Goal: Task Accomplishment & Management: Manage account settings

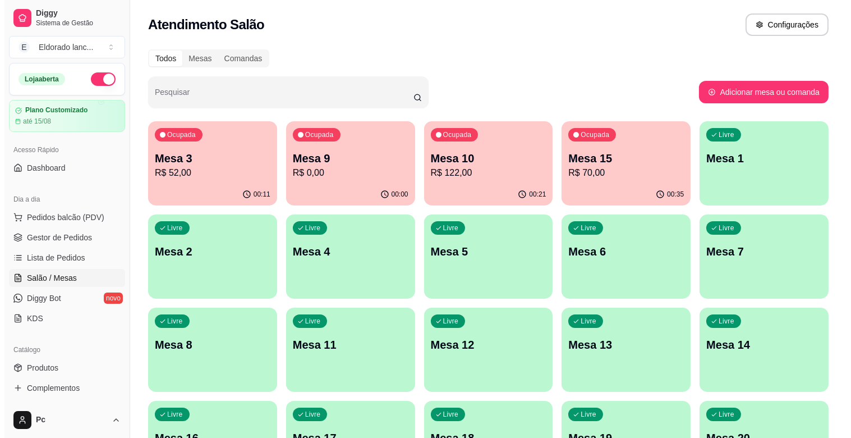
scroll to position [296, 0]
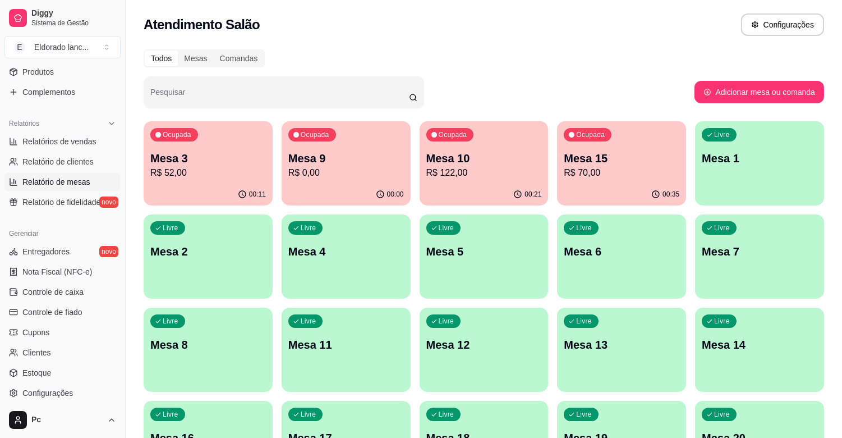
click at [63, 186] on span "Relatório de mesas" at bounding box center [56, 181] width 68 height 11
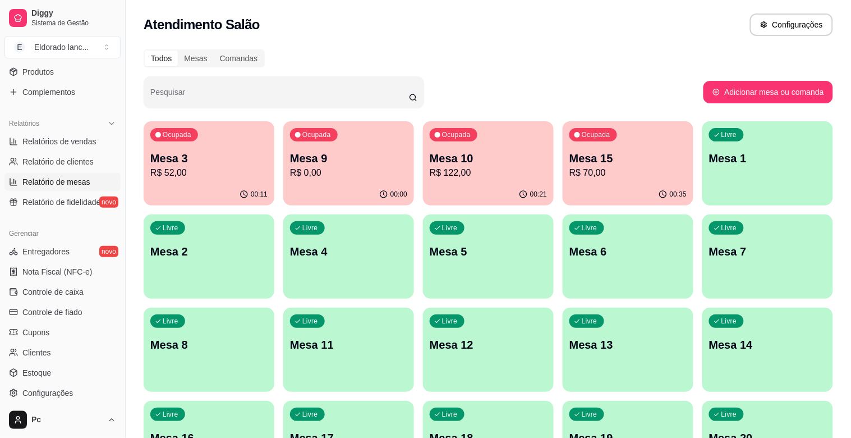
select select "TOTAL_OF_ORDERS"
select select "7"
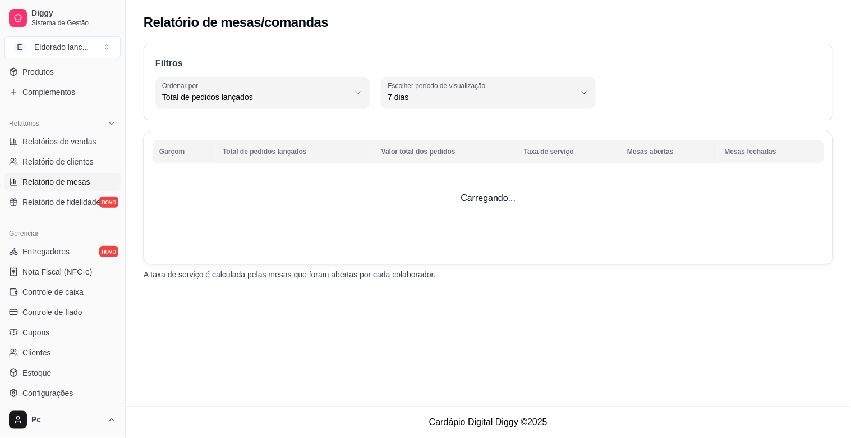
click at [72, 226] on div "Gerenciar" at bounding box center [62, 233] width 116 height 18
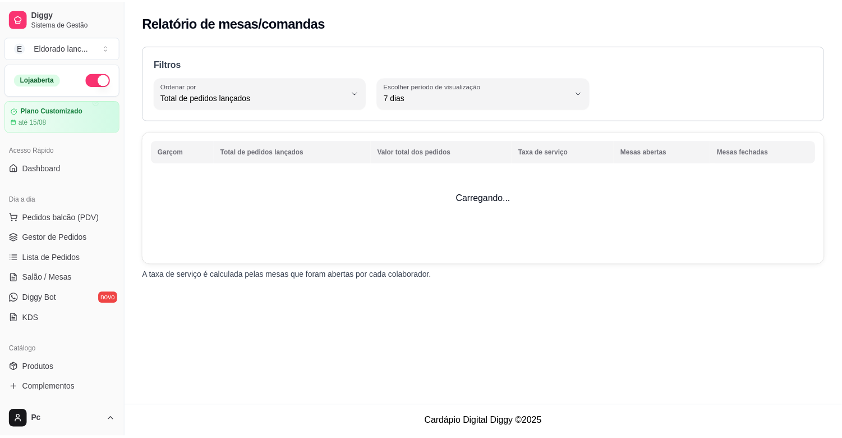
scroll to position [62, 0]
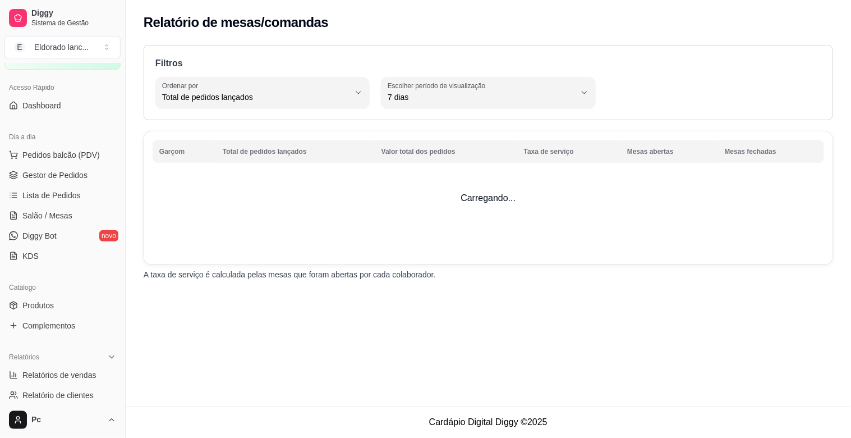
click at [70, 205] on ul "Pedidos balcão (PDV) Gestor de Pedidos Lista de Pedidos Salão / Mesas Diggy Bot…" at bounding box center [62, 205] width 116 height 119
click at [70, 215] on span "Salão / Mesas" at bounding box center [47, 215] width 50 height 11
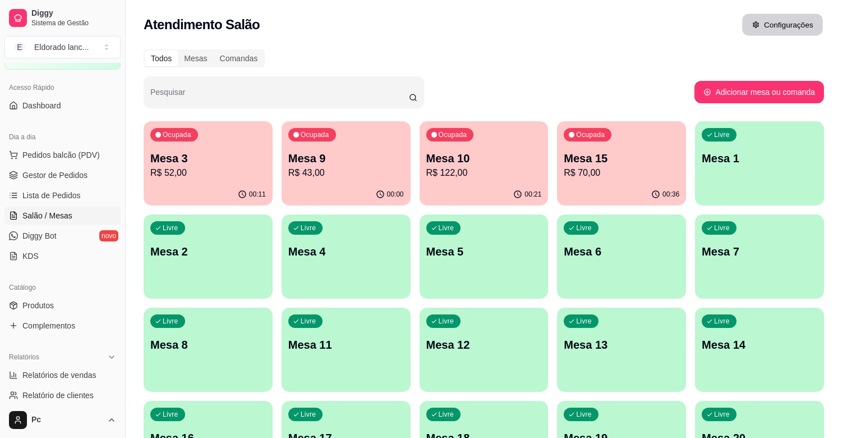
click at [799, 21] on button "Configurações" at bounding box center [782, 25] width 81 height 22
click at [203, 61] on div "Mesas" at bounding box center [195, 59] width 35 height 16
click at [178, 51] on input "Mesas" at bounding box center [178, 51] width 0 height 0
click at [189, 61] on div "Mesas" at bounding box center [195, 59] width 35 height 16
click at [178, 51] on input "Mesas" at bounding box center [178, 51] width 0 height 0
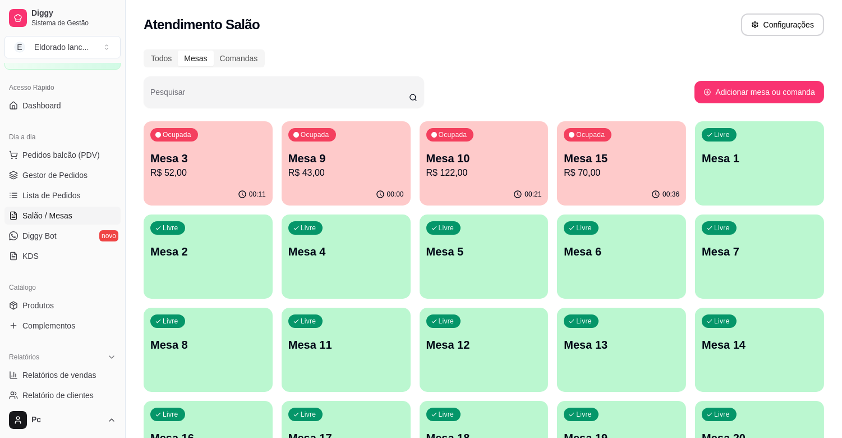
click at [192, 58] on div "Mesas" at bounding box center [195, 59] width 35 height 16
click at [178, 51] on input "Mesas" at bounding box center [178, 51] width 0 height 0
click at [192, 58] on div "Mesas" at bounding box center [195, 59] width 35 height 16
click at [178, 51] on input "Mesas" at bounding box center [178, 51] width 0 height 0
click at [192, 58] on div "Mesas" at bounding box center [195, 59] width 35 height 16
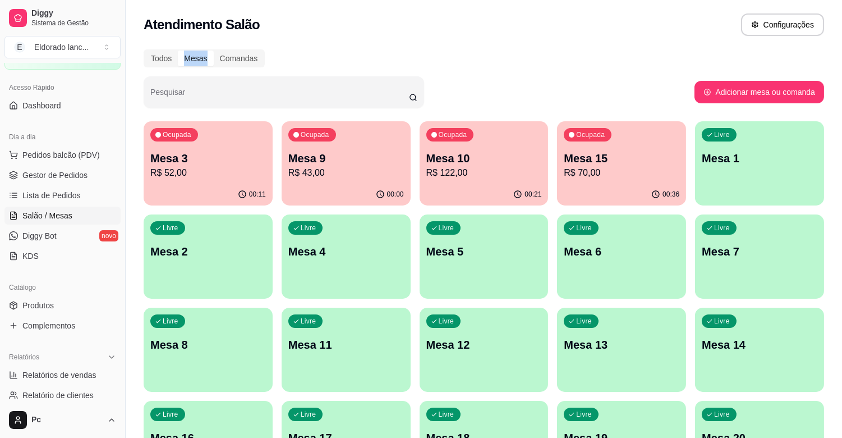
click at [178, 51] on input "Mesas" at bounding box center [178, 51] width 0 height 0
click at [204, 57] on div "Mesas" at bounding box center [195, 59] width 35 height 16
click at [178, 51] on input "Mesas" at bounding box center [178, 51] width 0 height 0
click at [711, 81] on button "Adicionar mesa ou comanda" at bounding box center [759, 92] width 126 height 22
select select "TABLE"
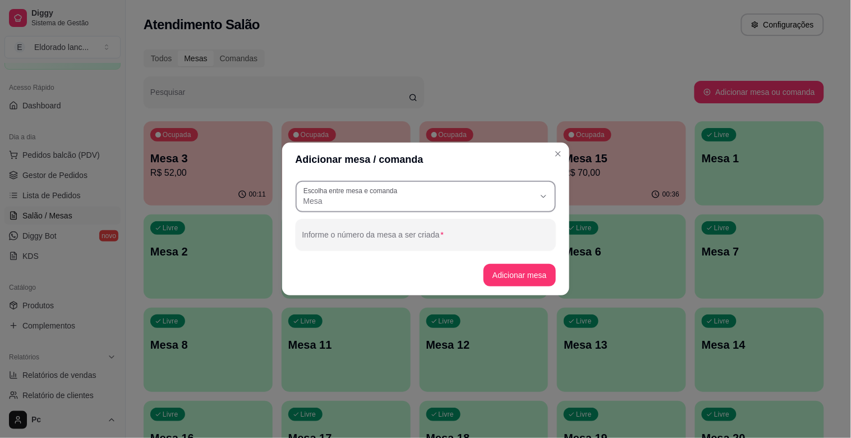
click at [534, 203] on span "Mesa" at bounding box center [419, 200] width 231 height 11
click at [602, 161] on div "Adicionar mesa / comanda TABLE Escolha entre mesa e comanda Mesa Comanda Escolh…" at bounding box center [425, 219] width 851 height 438
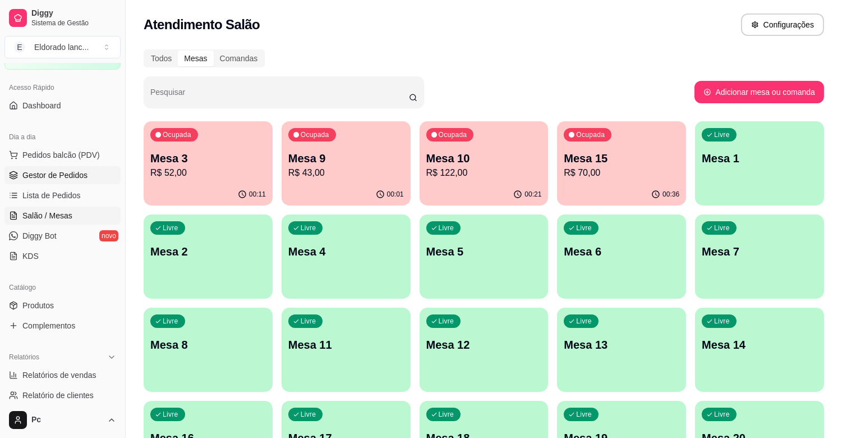
click at [77, 169] on span "Gestor de Pedidos" at bounding box center [54, 174] width 65 height 11
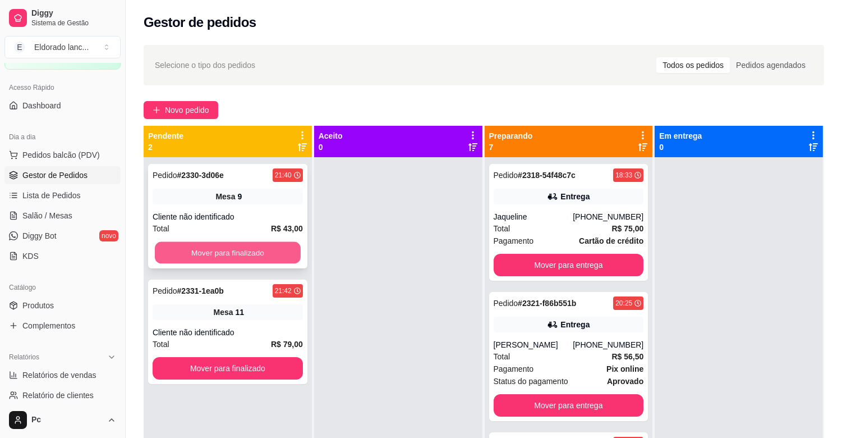
click at [199, 249] on button "Mover para finalizado" at bounding box center [228, 253] width 146 height 22
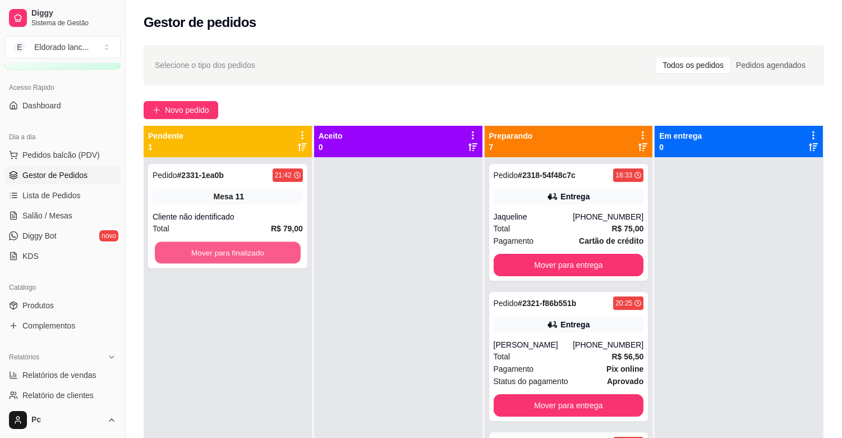
click at [199, 249] on button "Mover para finalizado" at bounding box center [228, 253] width 146 height 22
click at [279, 242] on button "Mover para finalizado" at bounding box center [228, 253] width 146 height 22
click at [187, 242] on button "Mover para finalizado" at bounding box center [228, 253] width 146 height 22
click at [187, 241] on button "Mover para finalizado" at bounding box center [228, 252] width 150 height 22
